Goal: Information Seeking & Learning: Learn about a topic

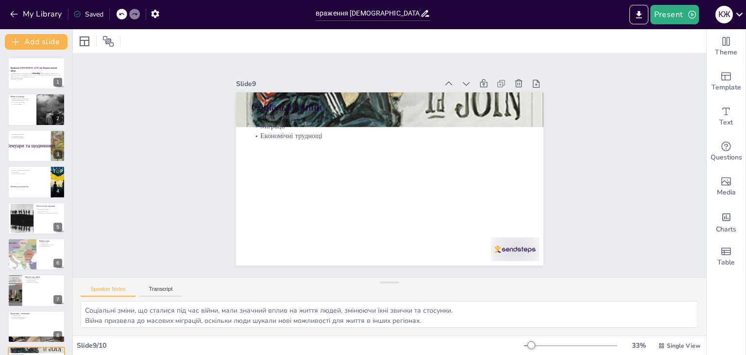
click at [7, 108] on div "Враження [DEMOGRAPHIC_DATA] від Першої світової війни У цій презентації ми розг…" at bounding box center [36, 236] width 72 height 358
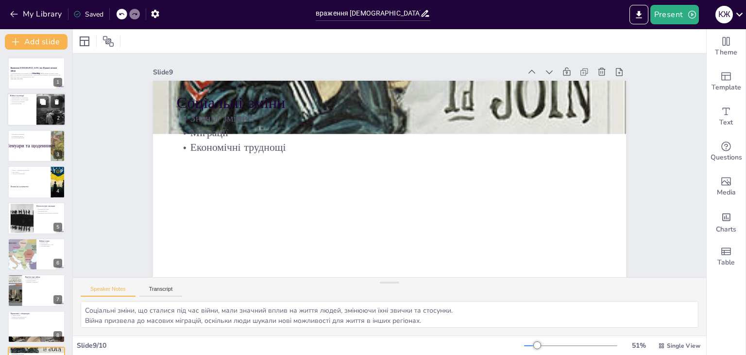
click at [31, 103] on p "Культурні прояви" at bounding box center [21, 104] width 23 height 2
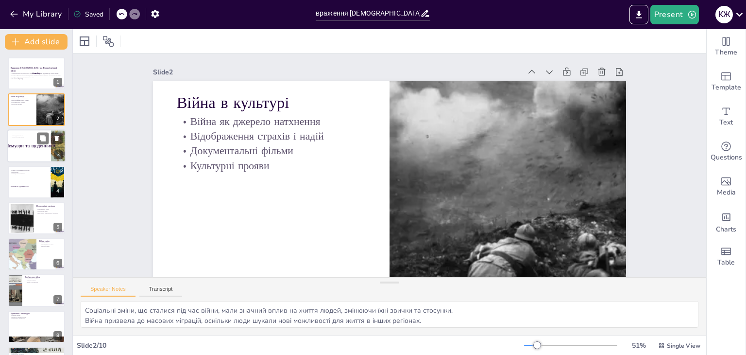
click at [25, 154] on div at bounding box center [36, 145] width 58 height 33
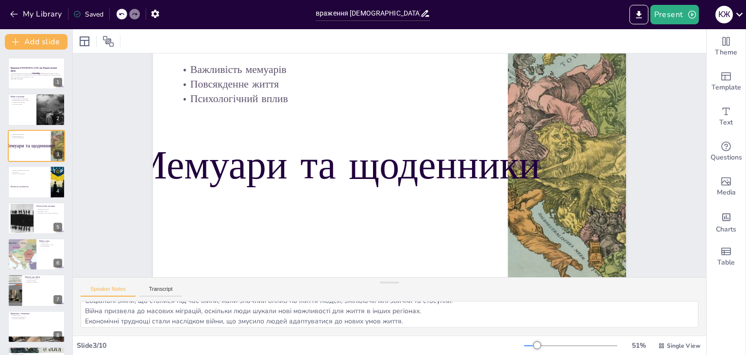
scroll to position [12, 0]
click at [24, 180] on div at bounding box center [36, 181] width 58 height 33
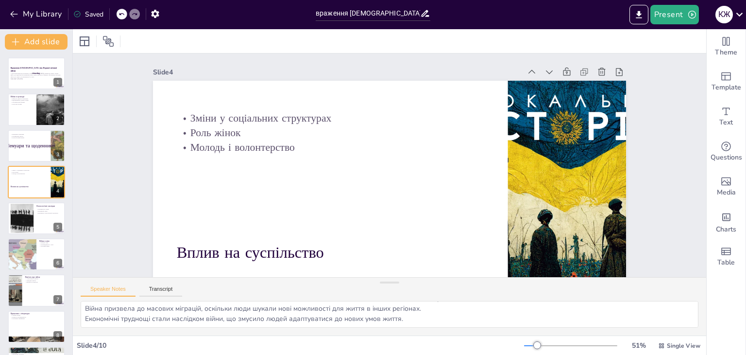
scroll to position [0, 0]
click at [39, 216] on div at bounding box center [36, 218] width 58 height 33
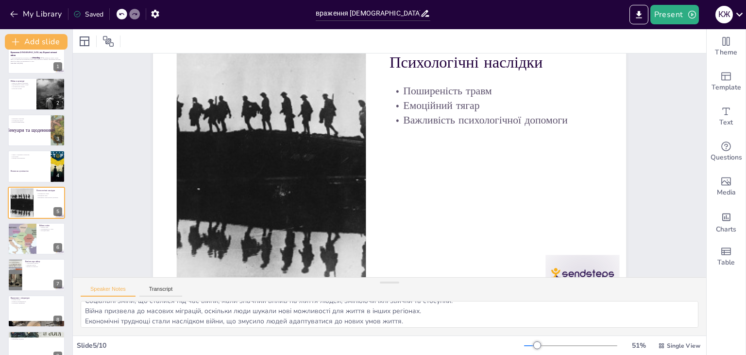
scroll to position [12, 0]
click at [29, 227] on div at bounding box center [21, 238] width 105 height 33
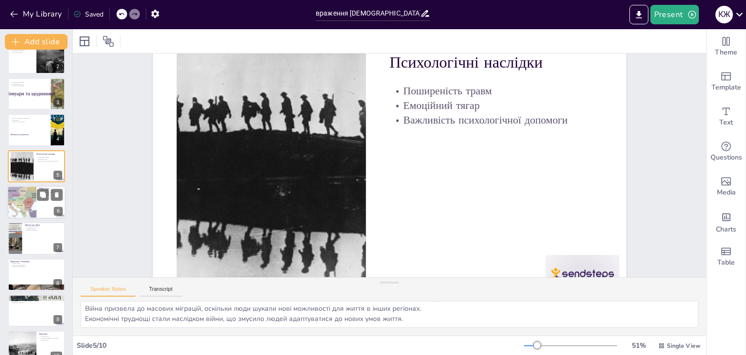
scroll to position [0, 0]
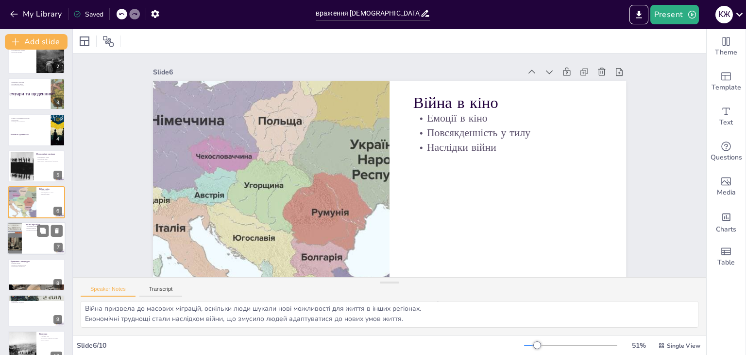
click at [18, 234] on div at bounding box center [14, 238] width 23 height 33
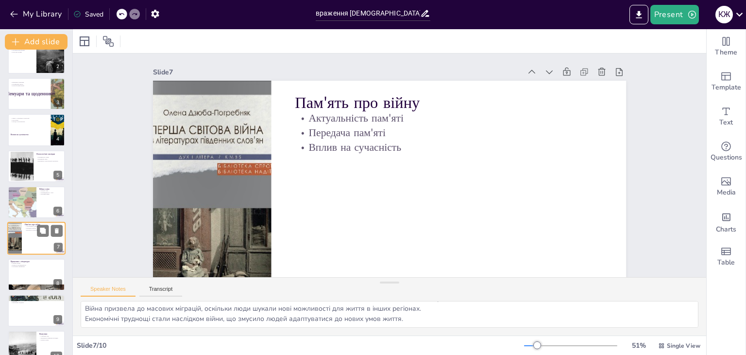
click at [18, 234] on div at bounding box center [14, 238] width 23 height 33
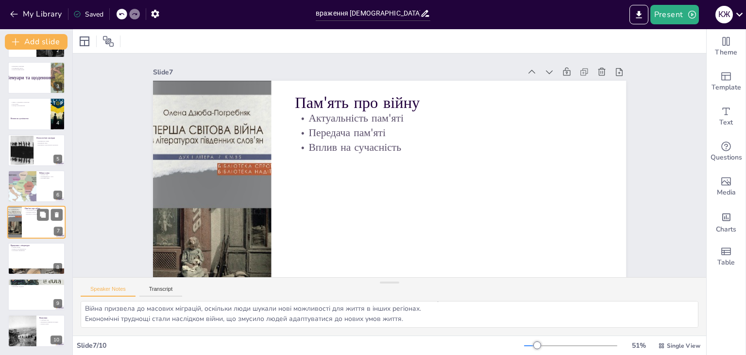
scroll to position [49, 0]
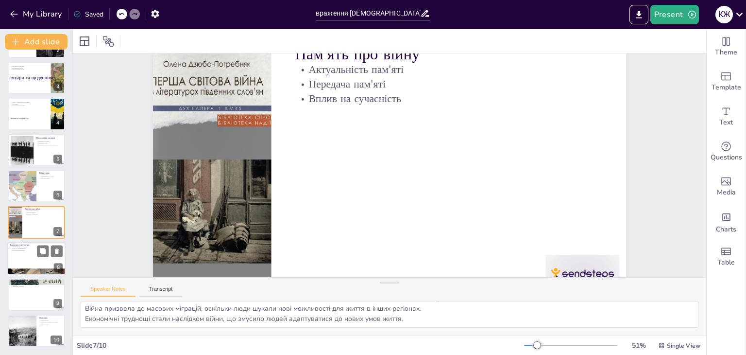
click at [34, 254] on div at bounding box center [36, 258] width 58 height 33
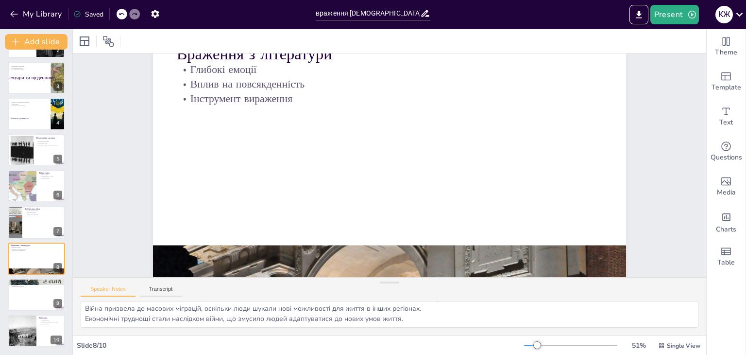
scroll to position [0, 0]
click at [8, 288] on div at bounding box center [36, 294] width 58 height 33
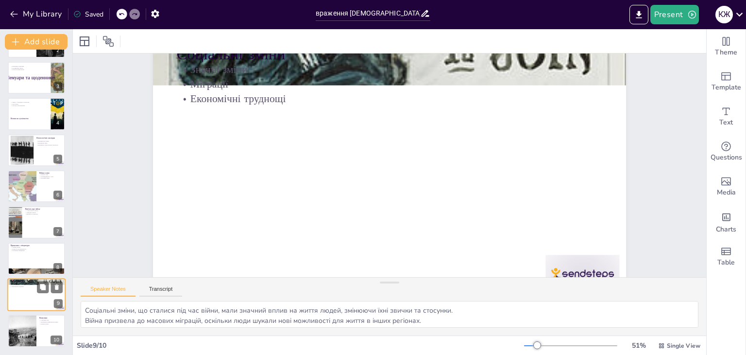
click at [8, 288] on div at bounding box center [36, 294] width 58 height 33
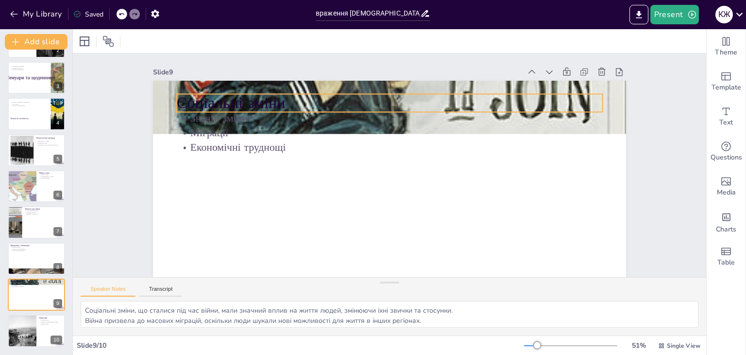
click at [208, 100] on p "Соціальні зміни" at bounding box center [390, 103] width 426 height 22
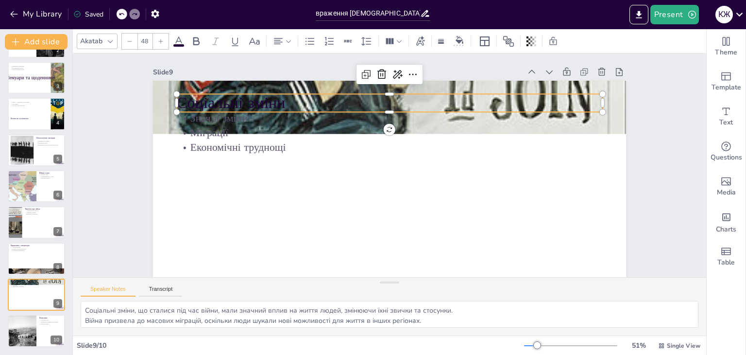
scroll to position [12, 0]
click at [28, 330] on div at bounding box center [22, 330] width 47 height 33
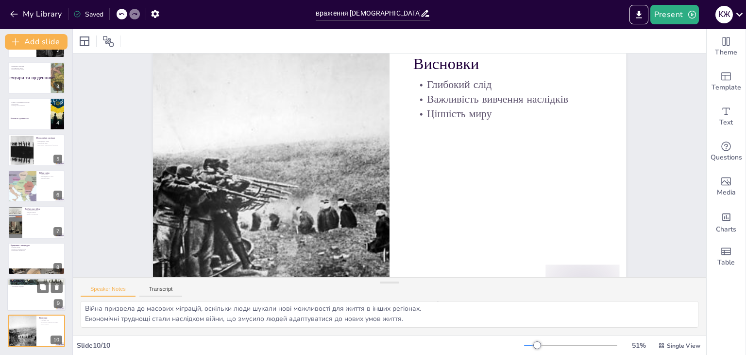
scroll to position [49, 0]
